Goal: Task Accomplishment & Management: Manage account settings

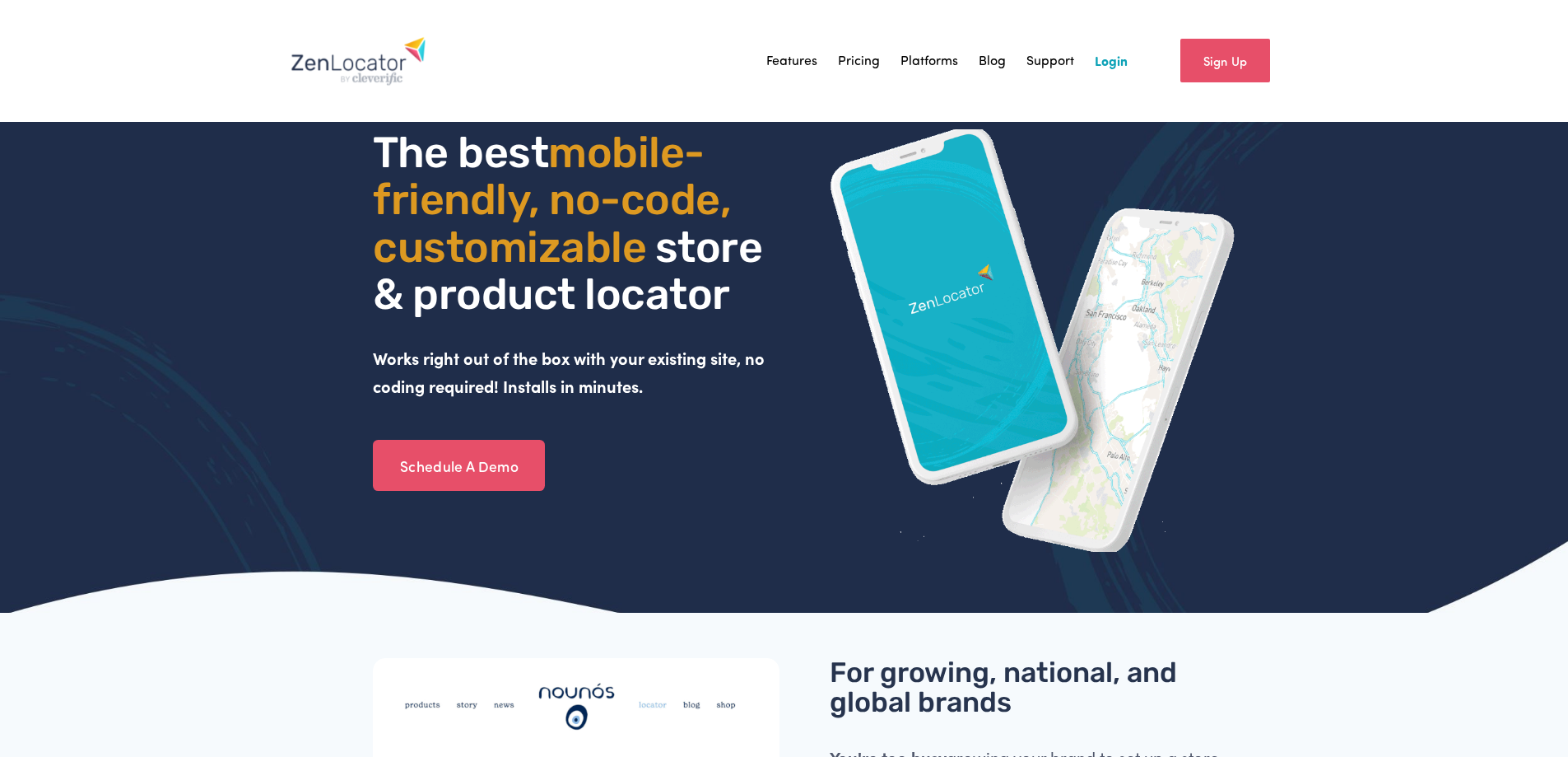
click at [1109, 63] on link "Login" at bounding box center [1111, 61] width 33 height 25
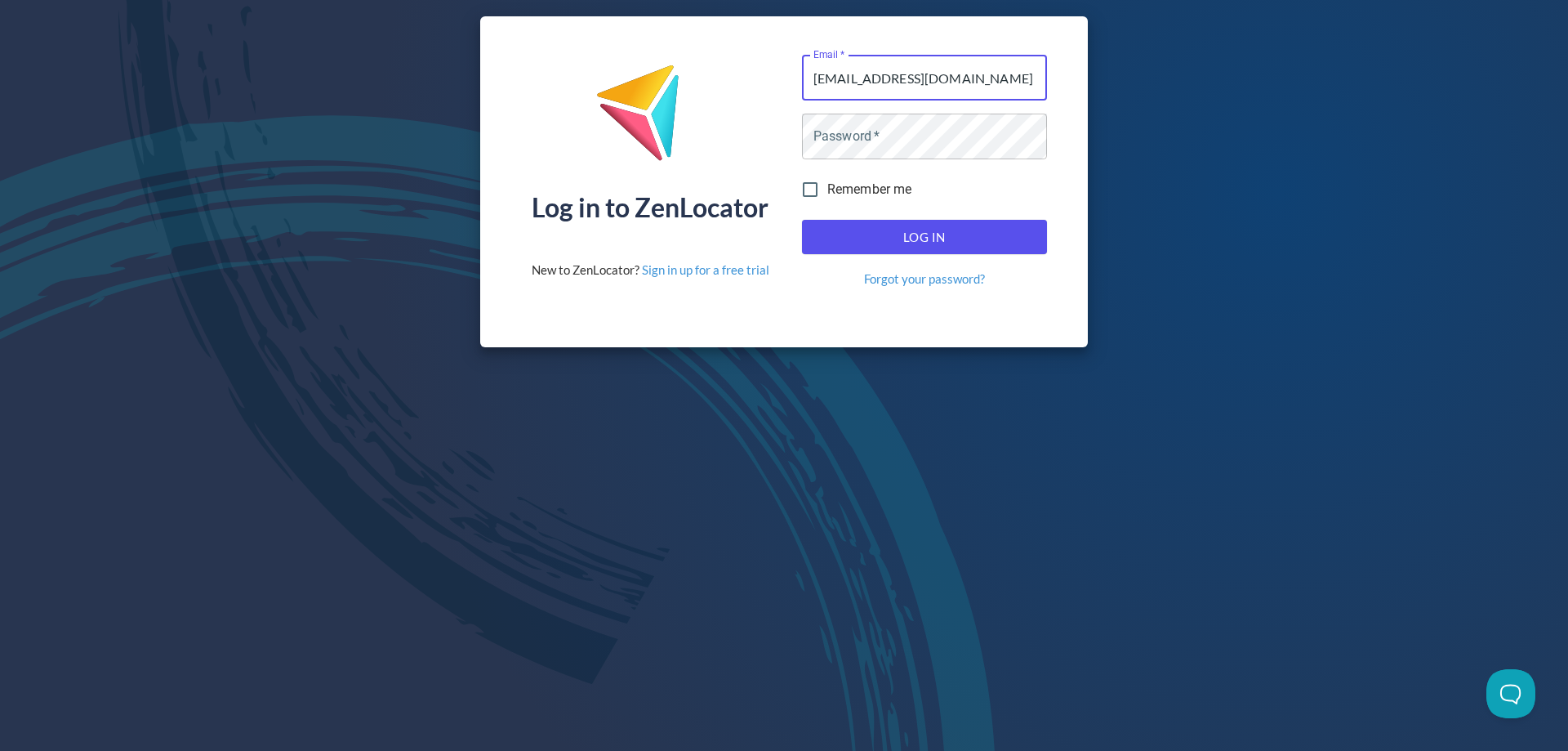
type input "service@pinnaclesalesgroup.com"
click at [802, 220] on button "Log In" at bounding box center [924, 238] width 245 height 35
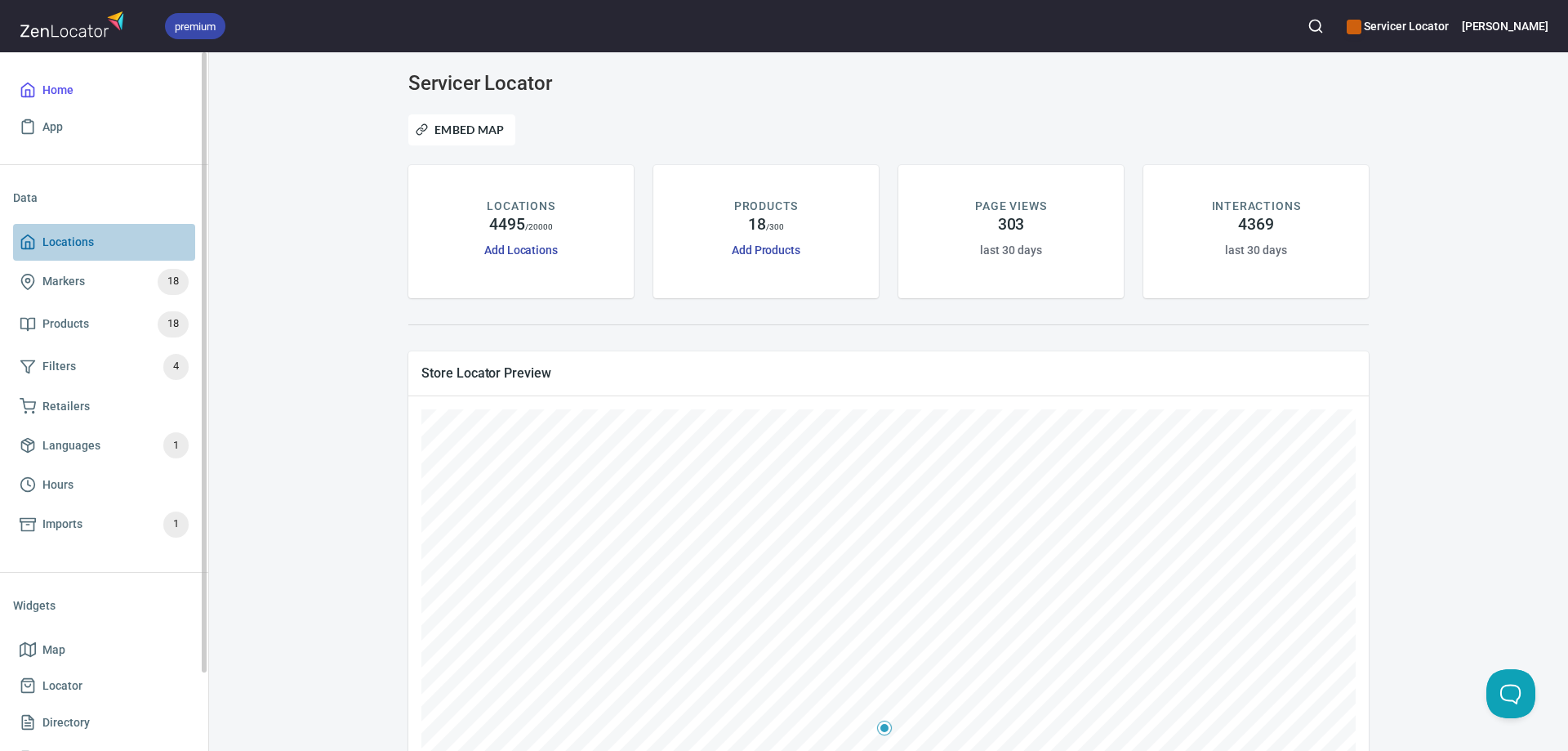
click at [84, 236] on span "Locations" at bounding box center [68, 242] width 51 height 20
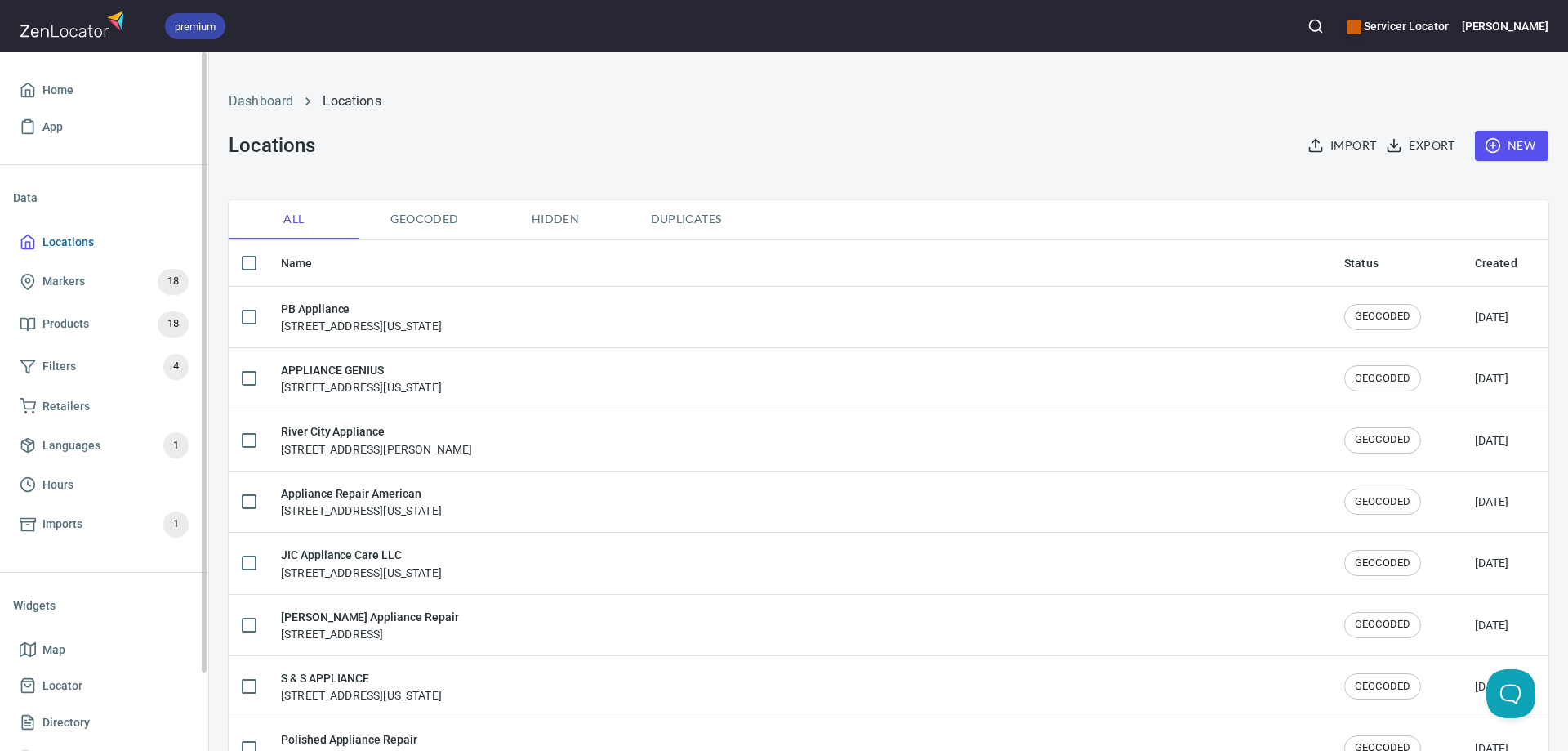
checkbox input "false"
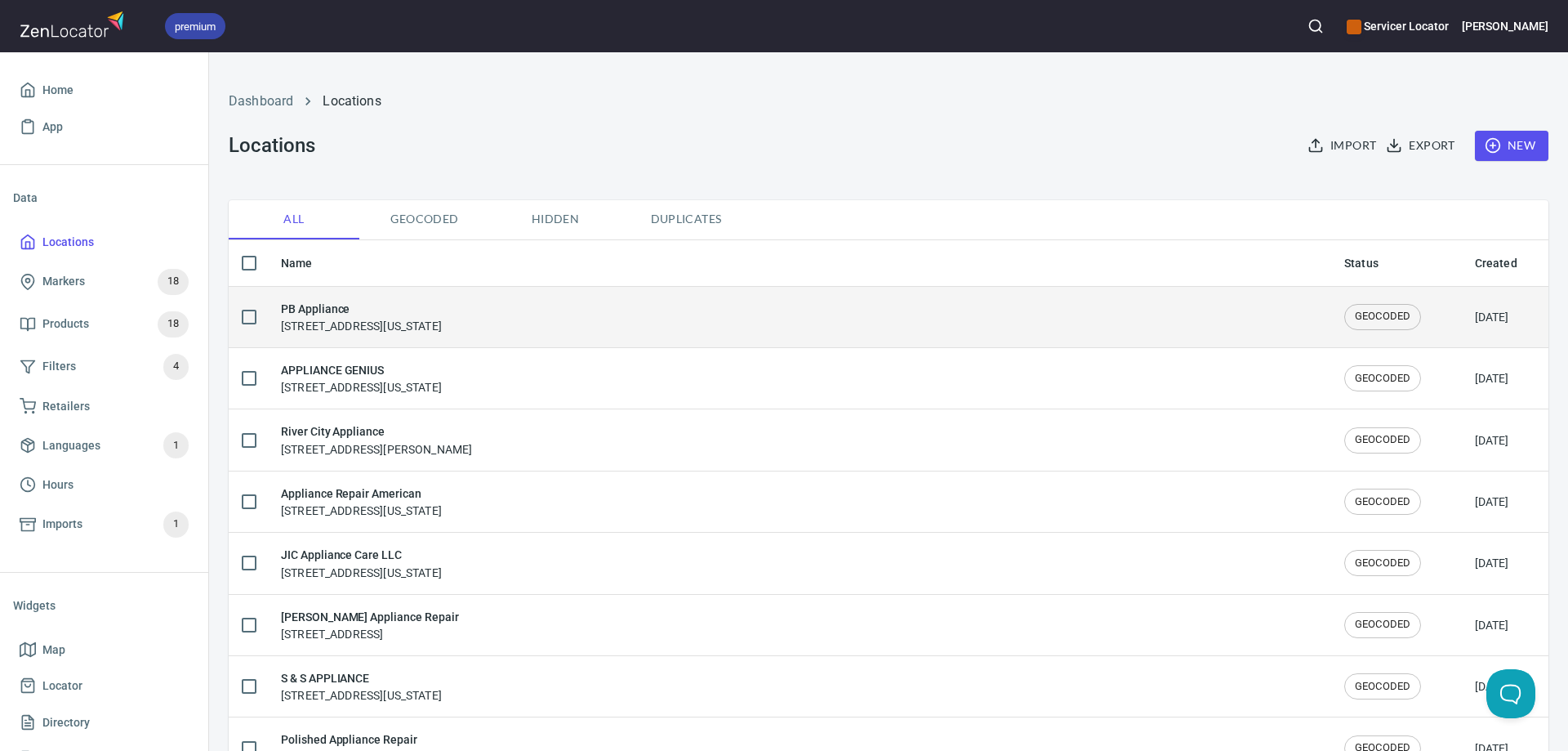
click at [312, 311] on h6 "PB Appliance" at bounding box center [362, 309] width 161 height 18
